Goal: Information Seeking & Learning: Check status

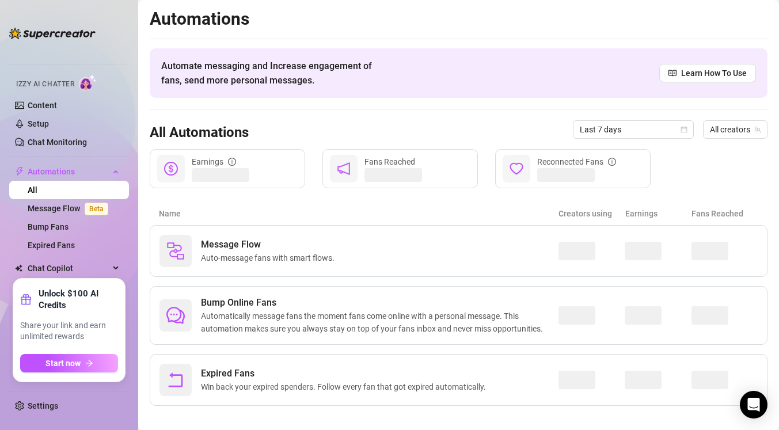
click at [37, 195] on link "All" at bounding box center [33, 189] width 10 height 9
click at [604, 122] on span "Last 7 days" at bounding box center [633, 129] width 107 height 17
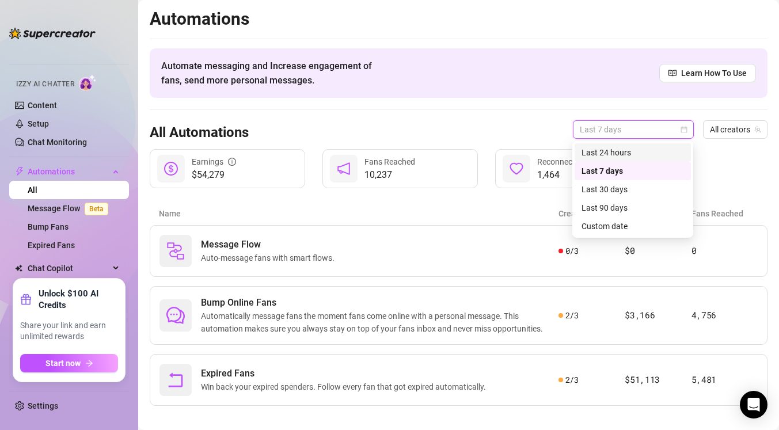
click at [609, 154] on div "Last 24 hours" at bounding box center [633, 152] width 103 height 13
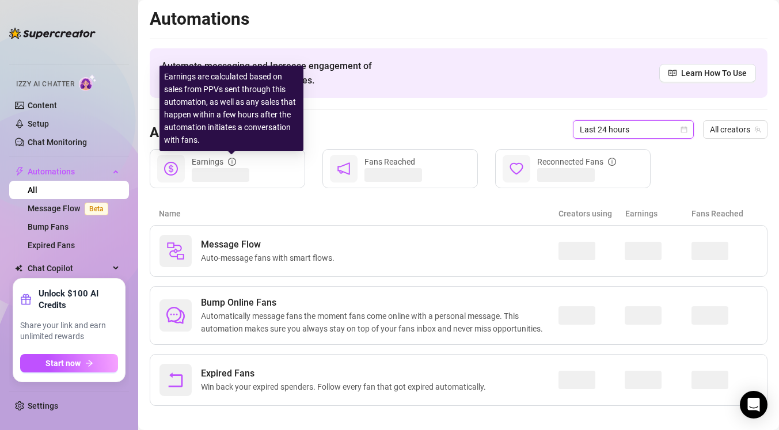
click at [348, 96] on div "Automate messaging and Increase engagement of fans, send more personal messages…" at bounding box center [459, 73] width 618 height 50
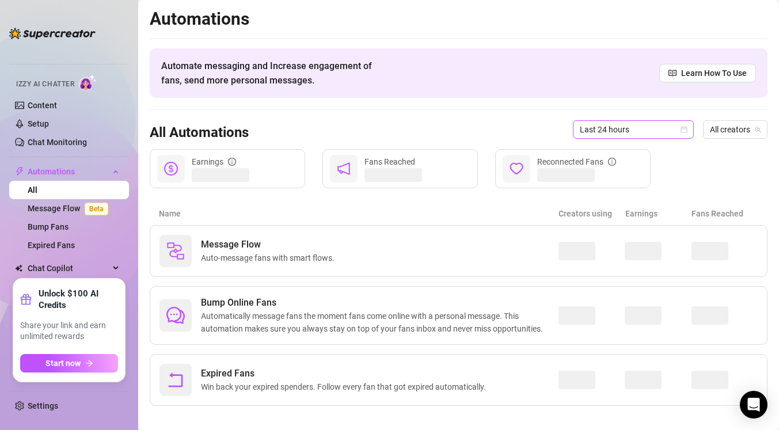
click at [587, 124] on span "Last 24 hours" at bounding box center [633, 129] width 107 height 17
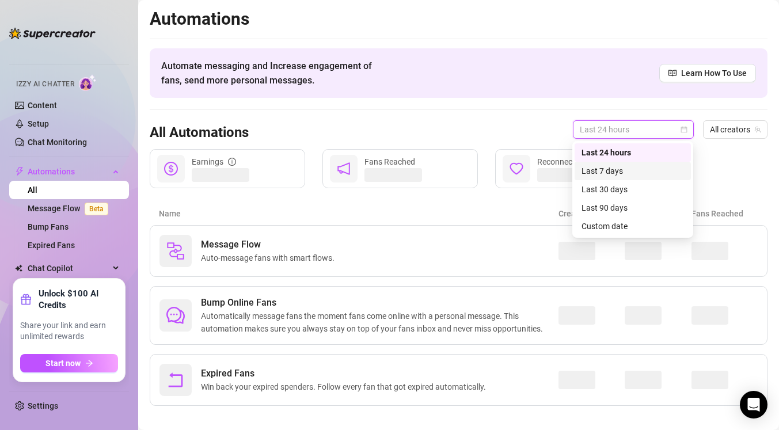
click at [592, 166] on div "Last 7 days" at bounding box center [633, 171] width 103 height 13
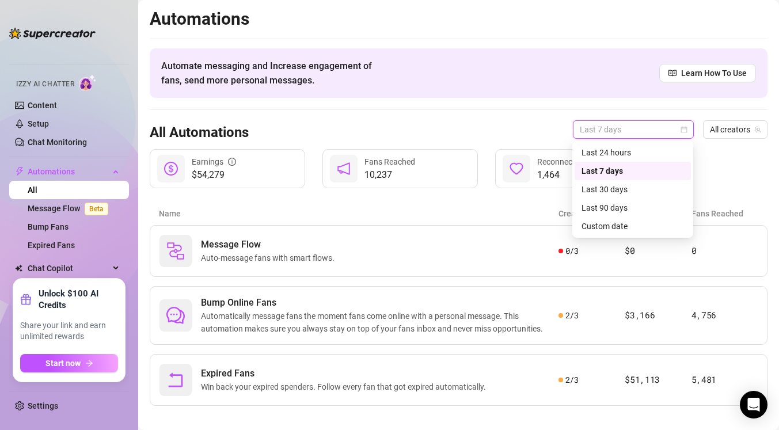
click at [612, 130] on span "Last 7 days" at bounding box center [633, 129] width 107 height 17
click at [600, 187] on div "Last 30 days" at bounding box center [633, 189] width 103 height 13
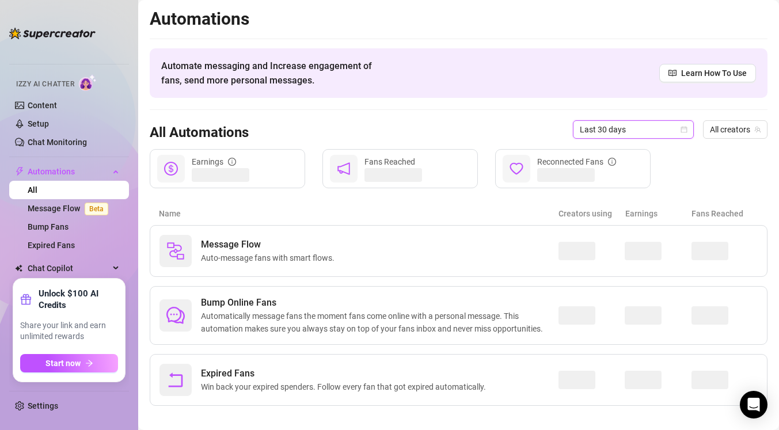
click at [419, 129] on div "All Automations Last 30 days Last 30 days All creators" at bounding box center [459, 129] width 618 height 39
